Goal: Transaction & Acquisition: Purchase product/service

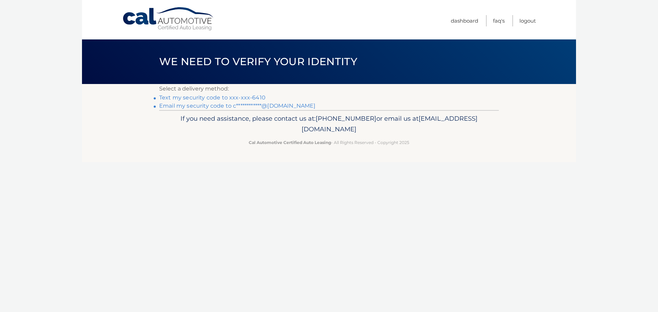
click at [224, 96] on link "Text my security code to xxx-xxx-6410" at bounding box center [212, 97] width 106 height 7
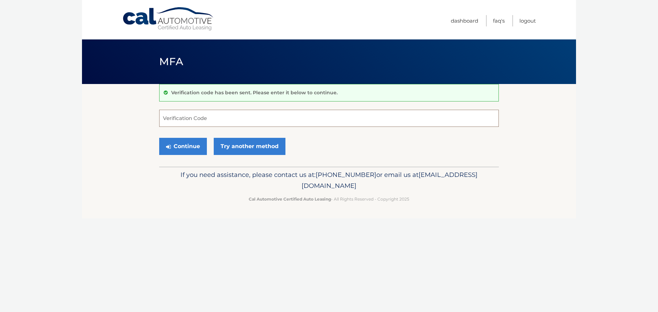
click at [229, 120] on input "Verification Code" at bounding box center [329, 118] width 340 height 17
click at [236, 119] on input "Verification Code" at bounding box center [329, 118] width 340 height 17
type input "863022"
click at [159, 138] on button "Continue" at bounding box center [183, 146] width 48 height 17
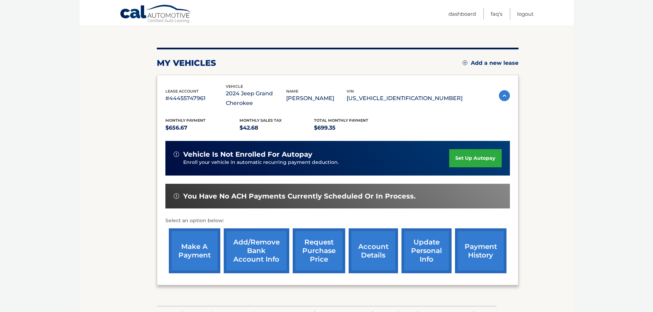
scroll to position [69, 0]
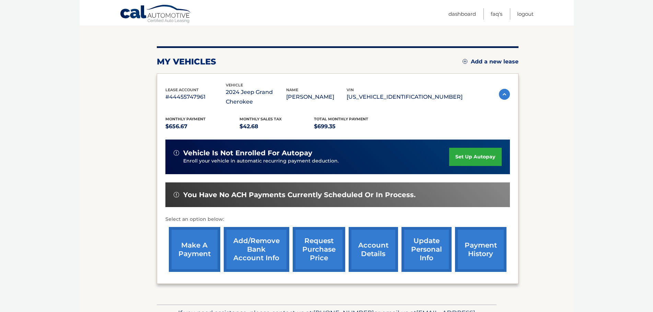
click at [193, 264] on link "make a payment" at bounding box center [194, 249] width 51 height 45
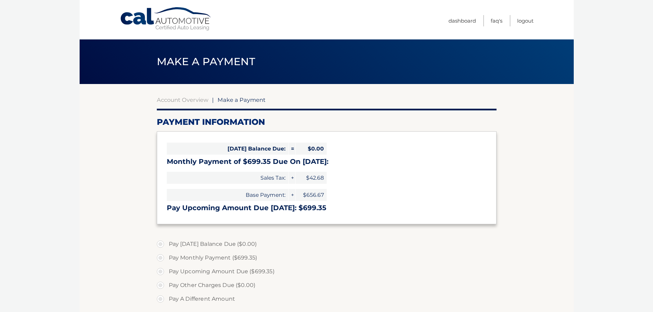
select select "YTE1YWMyOGMtYTNjMS00YjhlLWFlZjAtODdmYjRjNTJlZWEw"
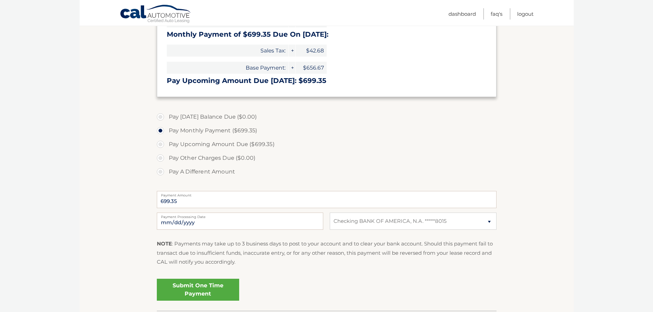
scroll to position [137, 0]
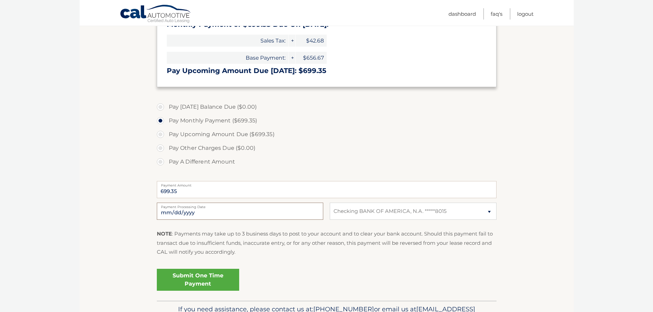
click at [225, 216] on input "2025-10-13" at bounding box center [240, 211] width 166 height 17
type input "2025-10-15"
click at [397, 158] on label "Pay A Different Amount" at bounding box center [327, 162] width 340 height 14
click at [166, 158] on input "Pay A Different Amount" at bounding box center [163, 160] width 7 height 11
radio input "true"
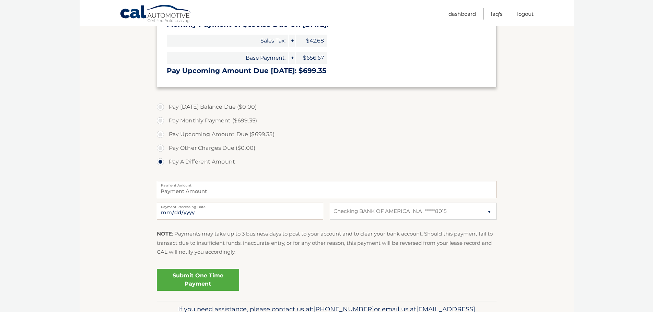
click at [200, 278] on link "Submit One Time Payment" at bounding box center [198, 280] width 82 height 22
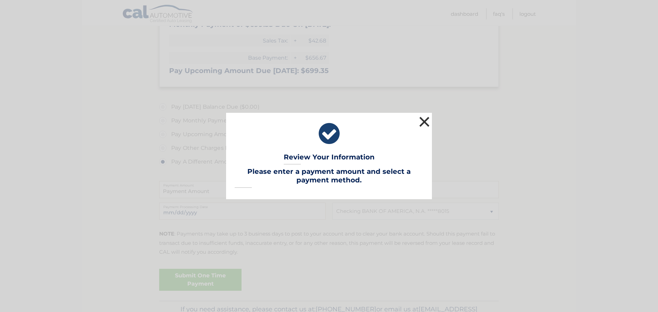
click at [422, 124] on button "×" at bounding box center [425, 122] width 14 height 14
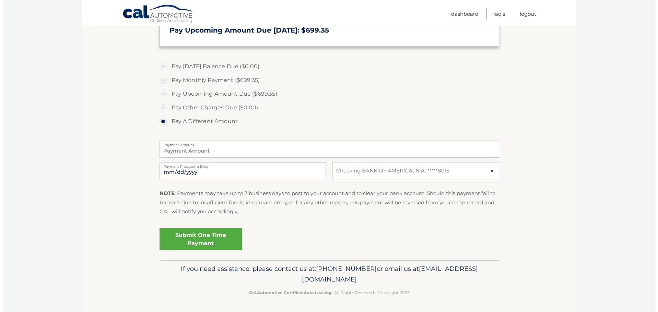
scroll to position [178, 0]
click at [218, 80] on label "Pay Monthly Payment ($699.35)" at bounding box center [327, 80] width 340 height 14
click at [166, 80] on input "Pay Monthly Payment ($699.35)" at bounding box center [163, 78] width 7 height 11
radio input "true"
type input "699.35"
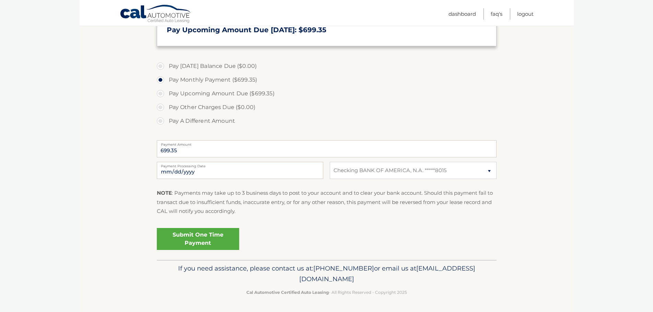
click at [213, 235] on link "Submit One Time Payment" at bounding box center [198, 239] width 82 height 22
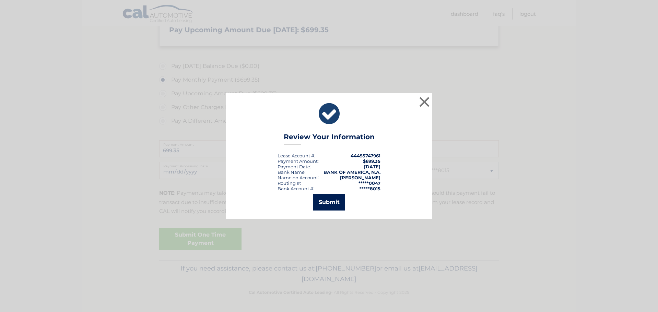
click at [326, 204] on button "Submit" at bounding box center [329, 202] width 32 height 16
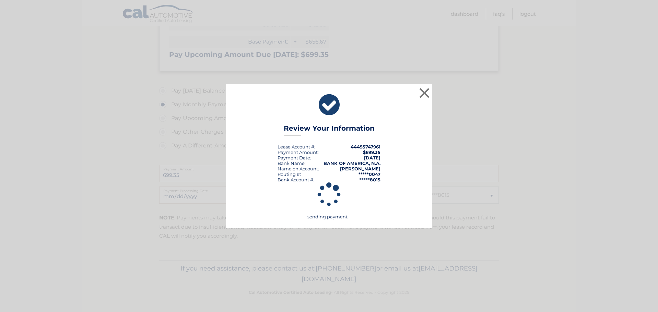
scroll to position [153, 0]
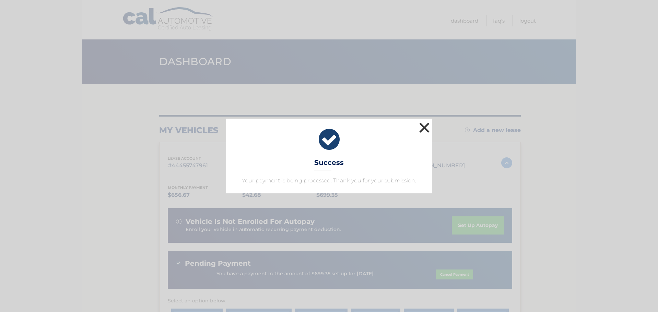
click at [428, 127] on button "×" at bounding box center [425, 128] width 14 height 14
